Goal: Transaction & Acquisition: Download file/media

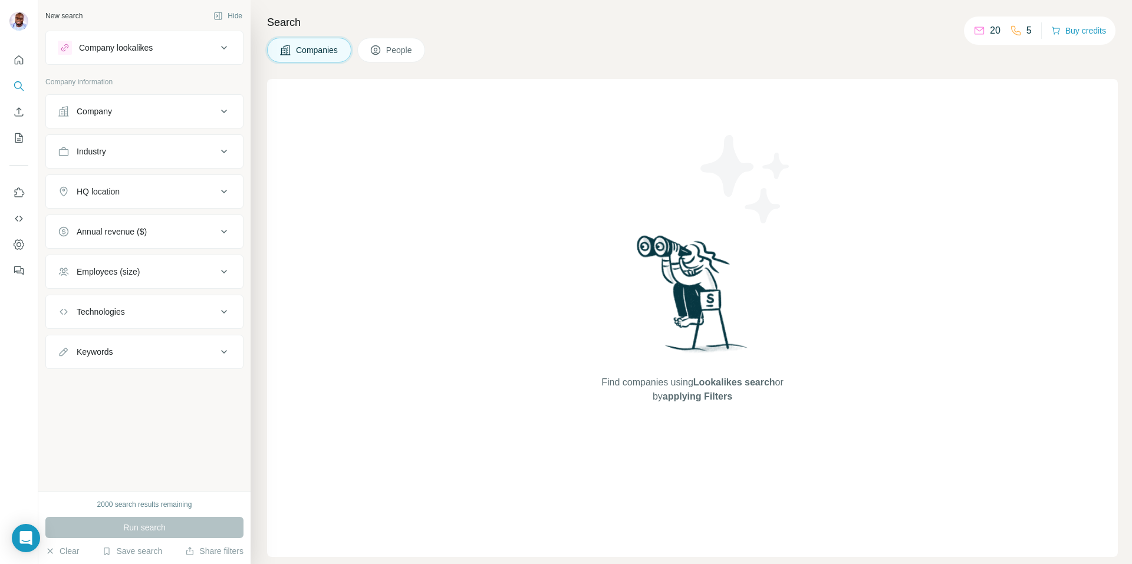
click at [150, 50] on div "Company lookalikes" at bounding box center [116, 48] width 74 height 12
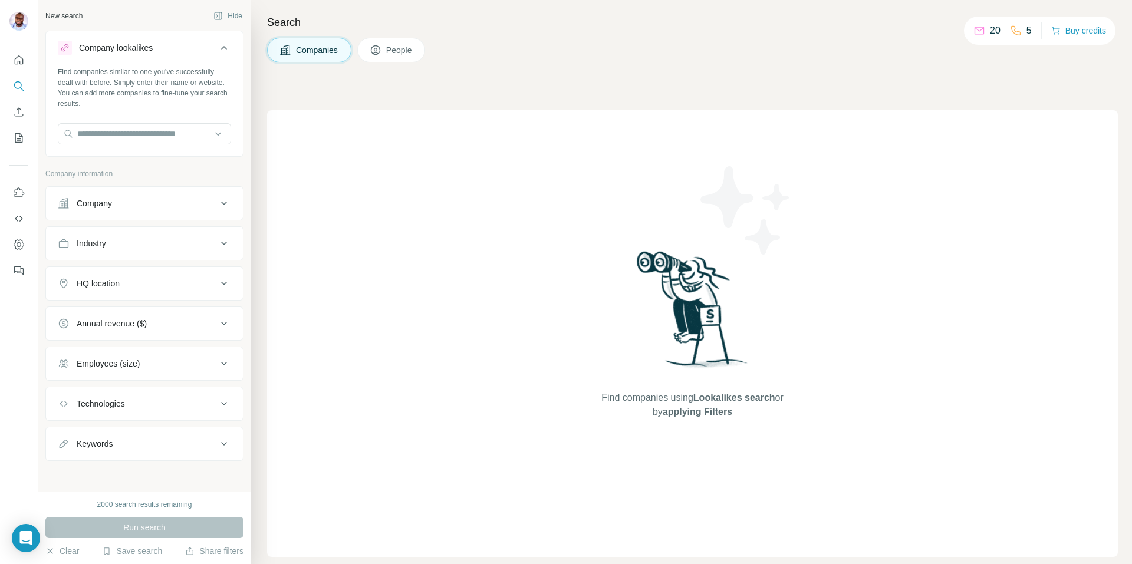
click at [150, 50] on div "Company lookalikes" at bounding box center [116, 48] width 74 height 12
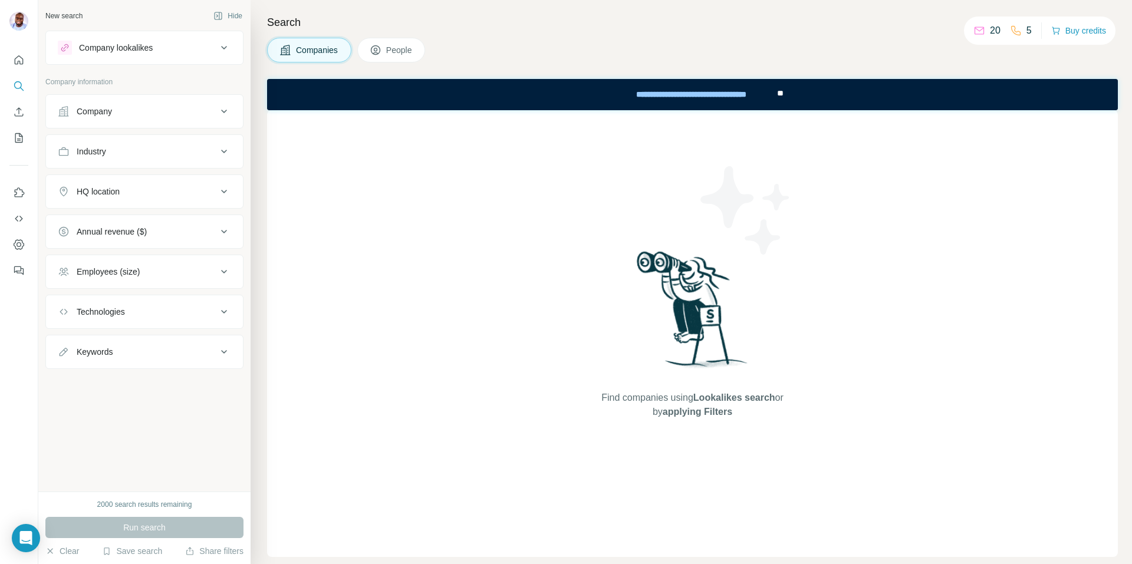
click at [384, 55] on button "People" at bounding box center [391, 50] width 68 height 25
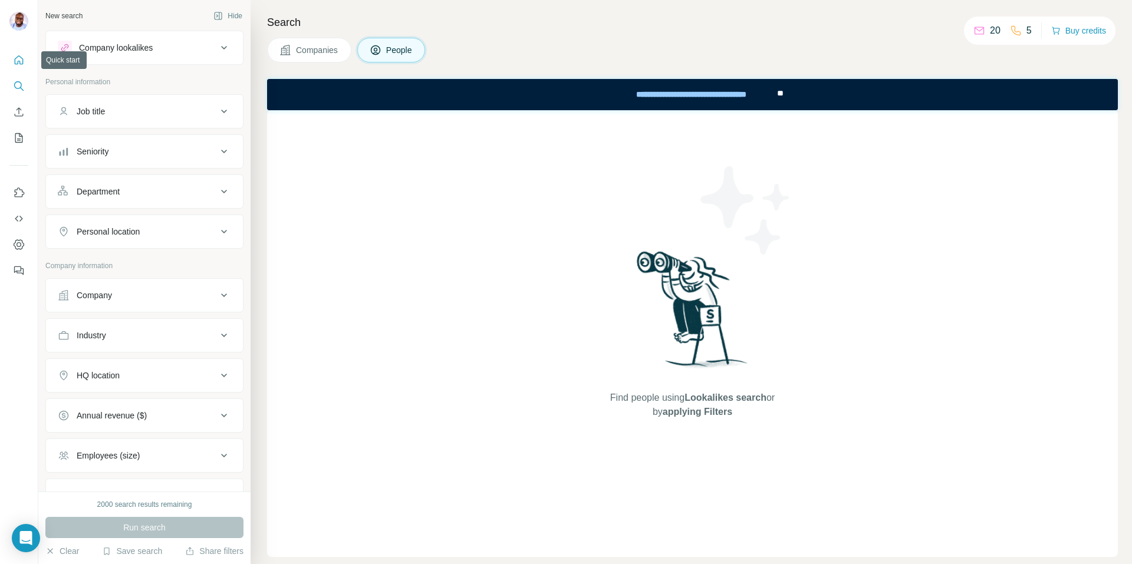
click at [18, 66] on button "Quick start" at bounding box center [18, 60] width 19 height 21
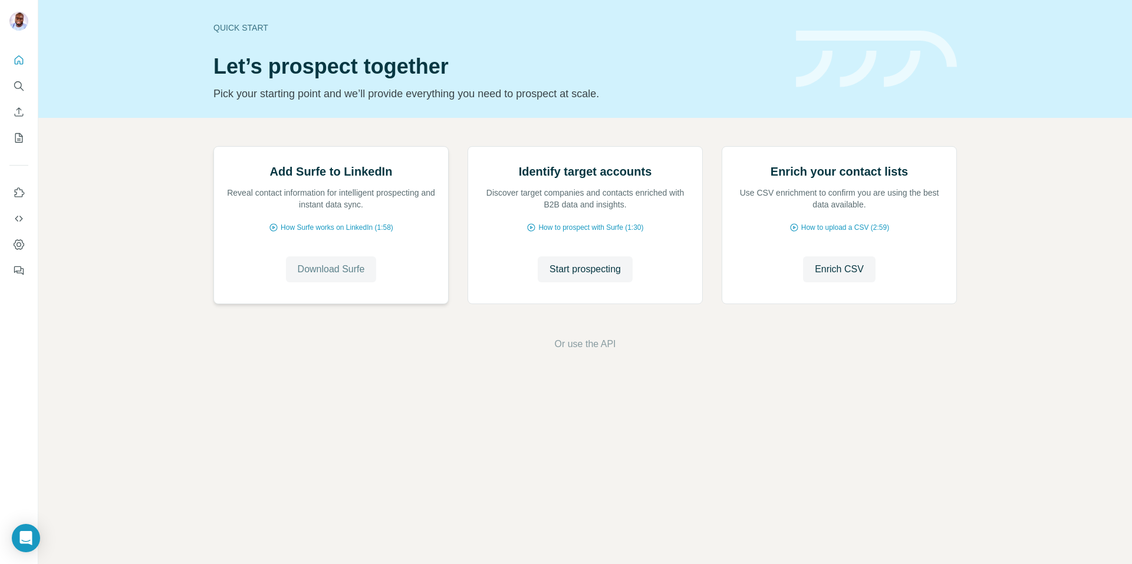
click at [344, 276] on span "Download Surfe" at bounding box center [331, 269] width 67 height 14
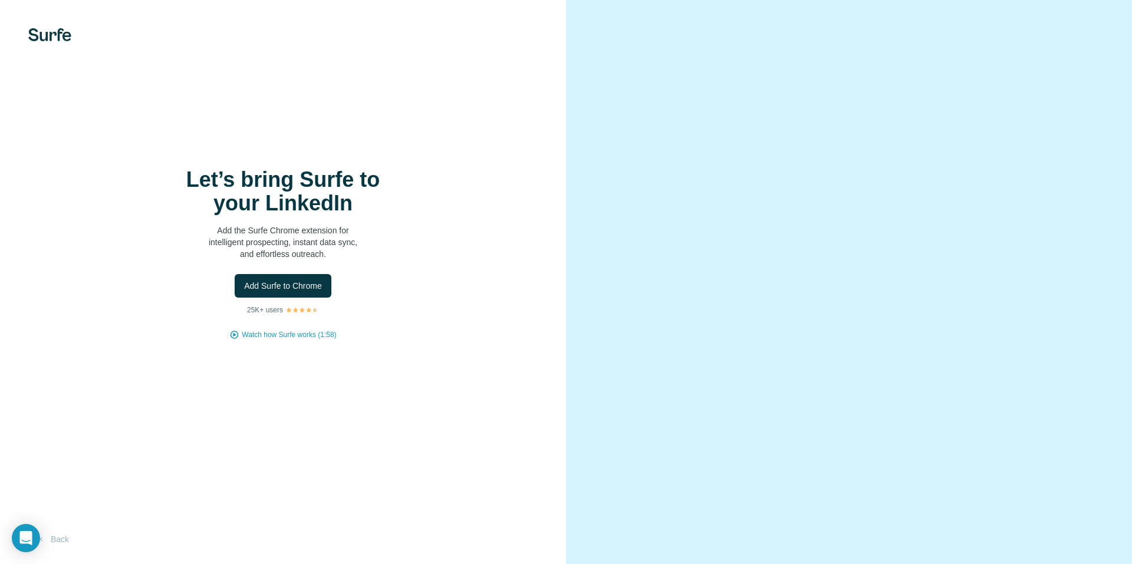
click at [783, 176] on video at bounding box center [849, 282] width 424 height 212
click at [278, 282] on span "Add Surfe to Chrome" at bounding box center [283, 286] width 78 height 12
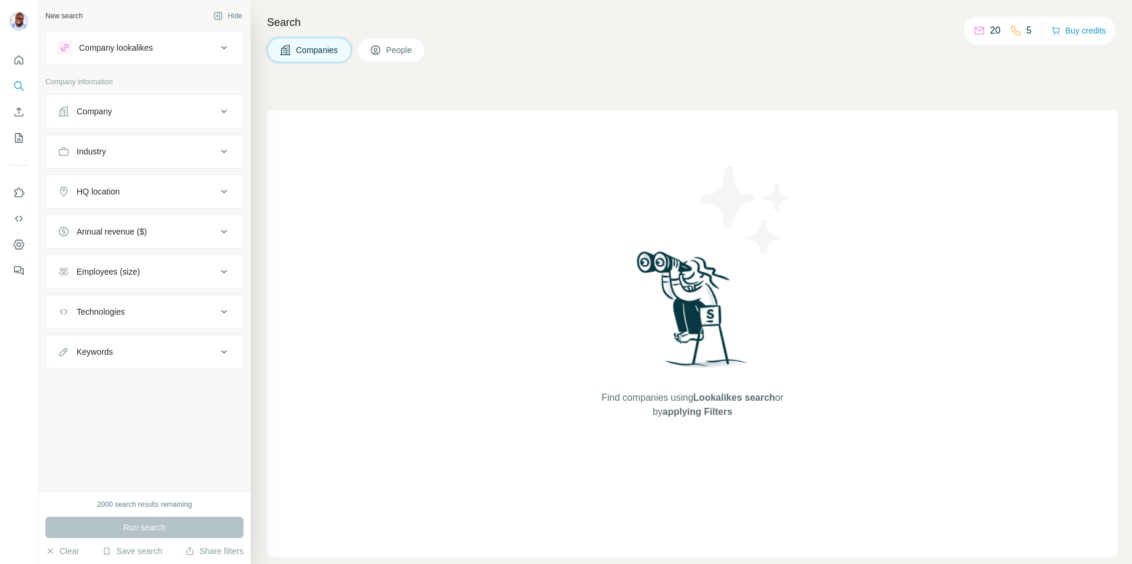
click at [405, 50] on span "People" at bounding box center [399, 50] width 27 height 12
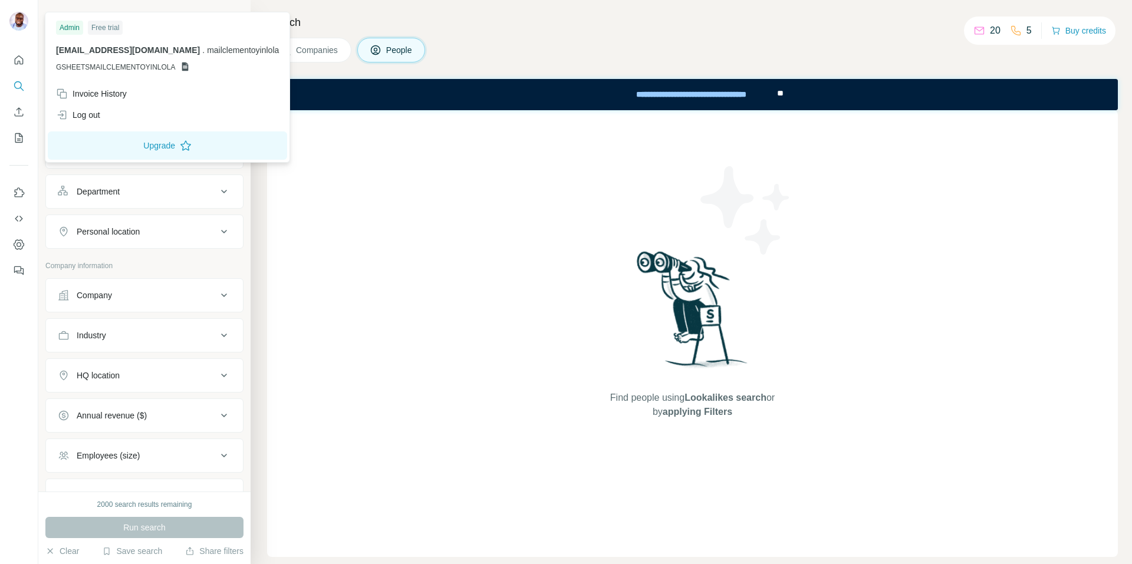
click at [12, 29] on div at bounding box center [18, 22] width 19 height 21
click at [15, 69] on button "Quick start" at bounding box center [18, 60] width 19 height 21
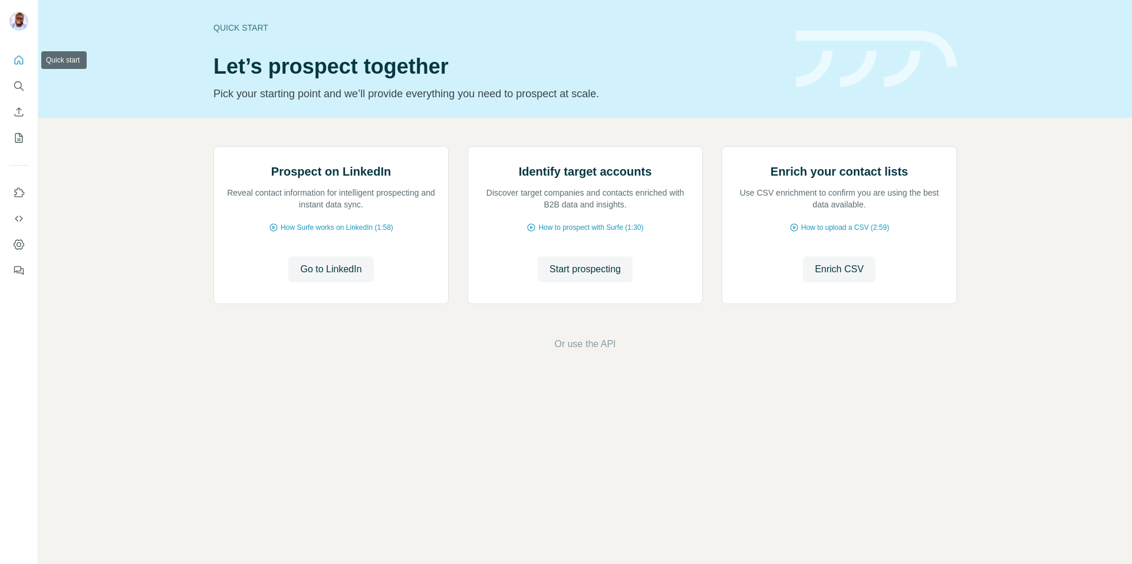
click at [15, 69] on button "Quick start" at bounding box center [18, 60] width 19 height 21
click at [601, 351] on span "go to Dashboard" at bounding box center [583, 344] width 70 height 14
